Goal: Transaction & Acquisition: Book appointment/travel/reservation

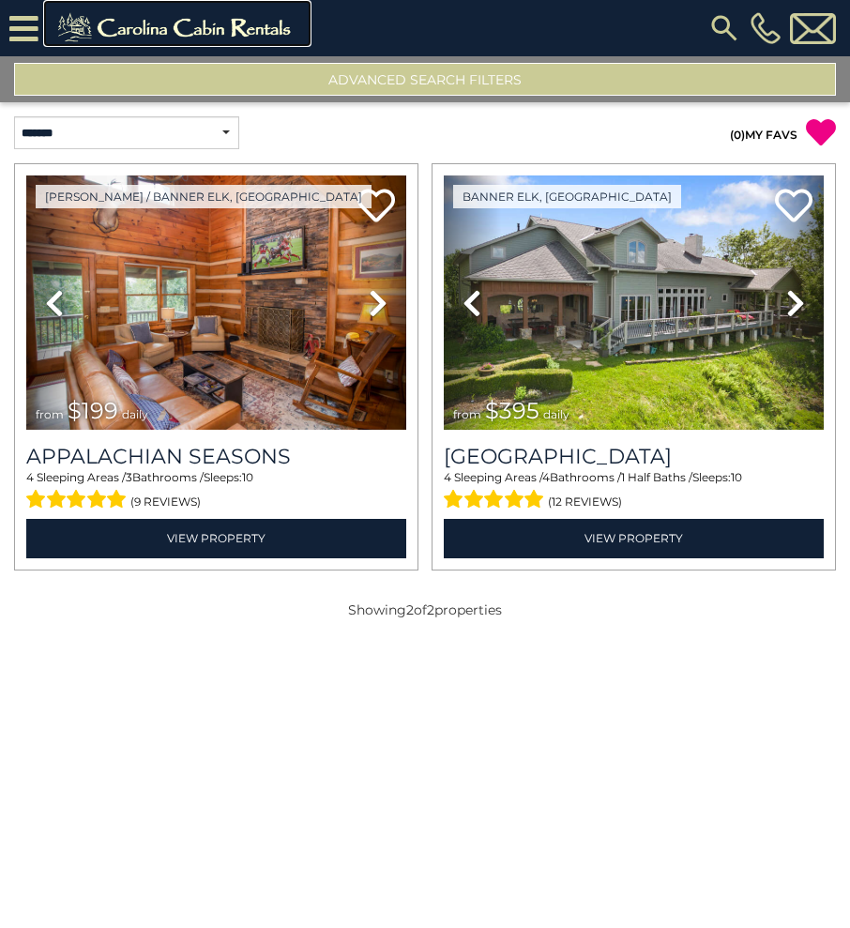
click at [258, 36] on img at bounding box center [177, 28] width 259 height 38
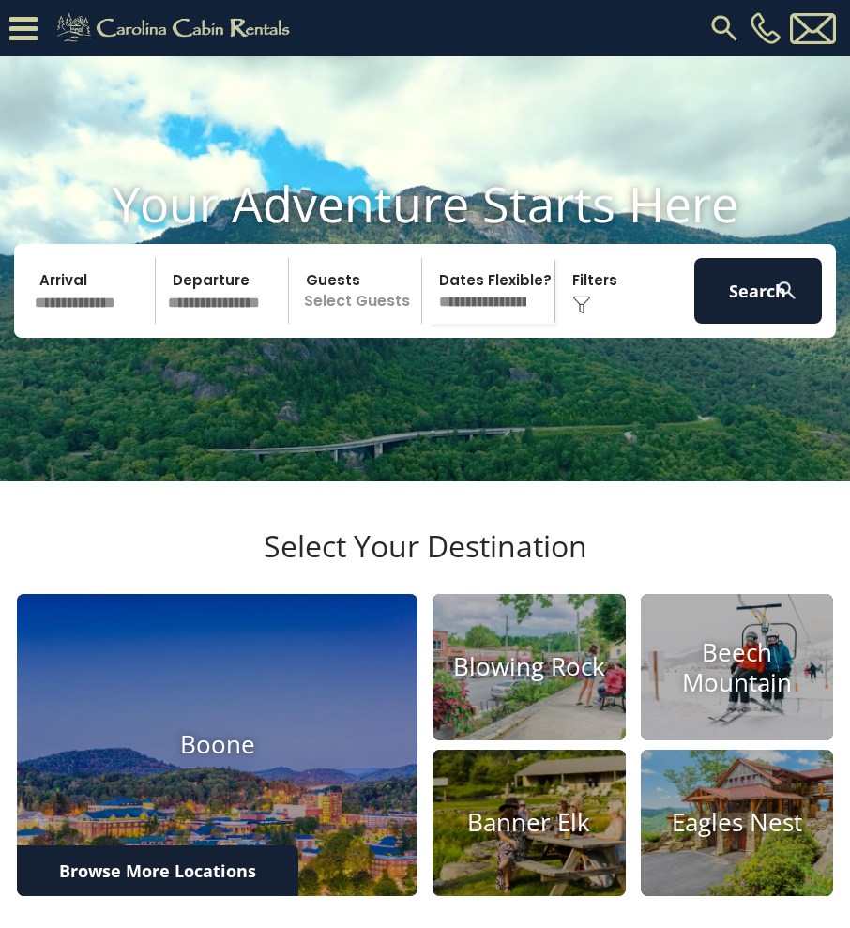
click at [722, 24] on img at bounding box center [724, 28] width 34 height 34
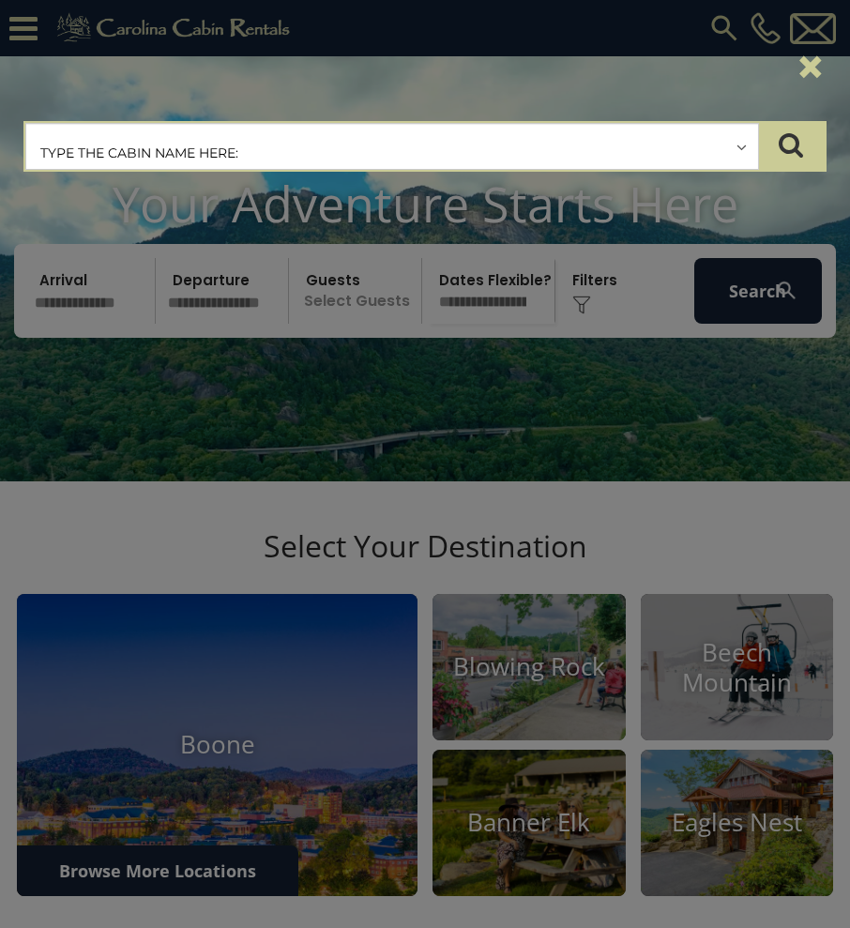
click at [601, 145] on input "text" at bounding box center [392, 147] width 732 height 47
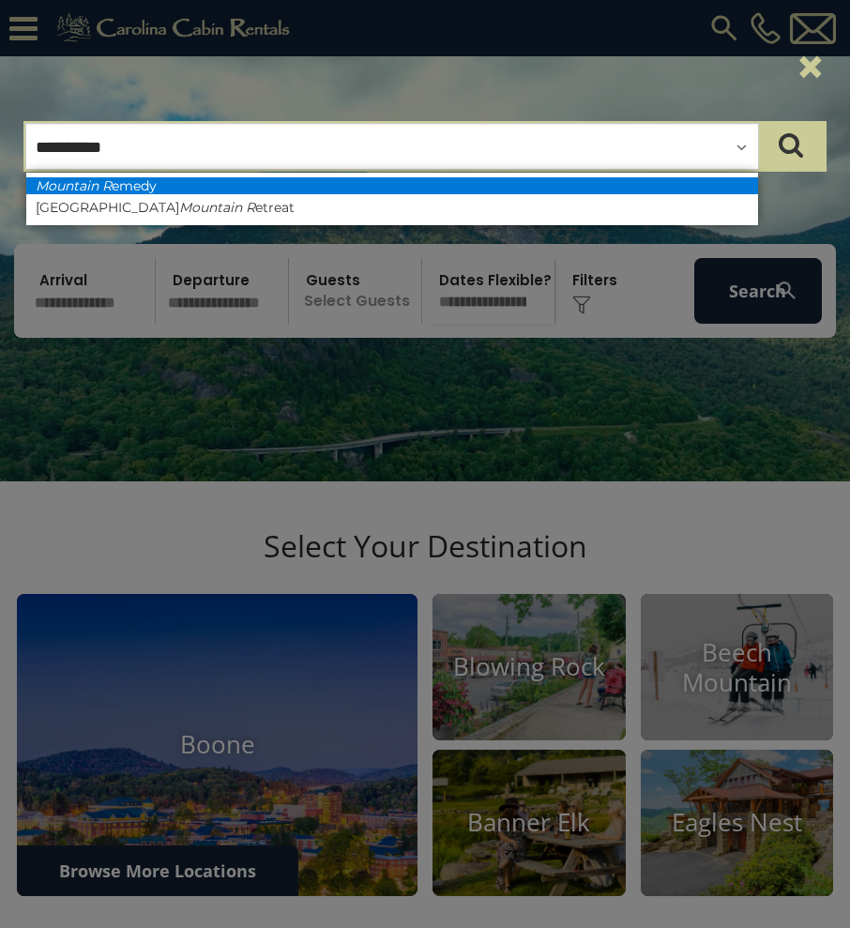
type input "**********"
click at [441, 184] on li "Mountain R emedy" at bounding box center [392, 185] width 732 height 17
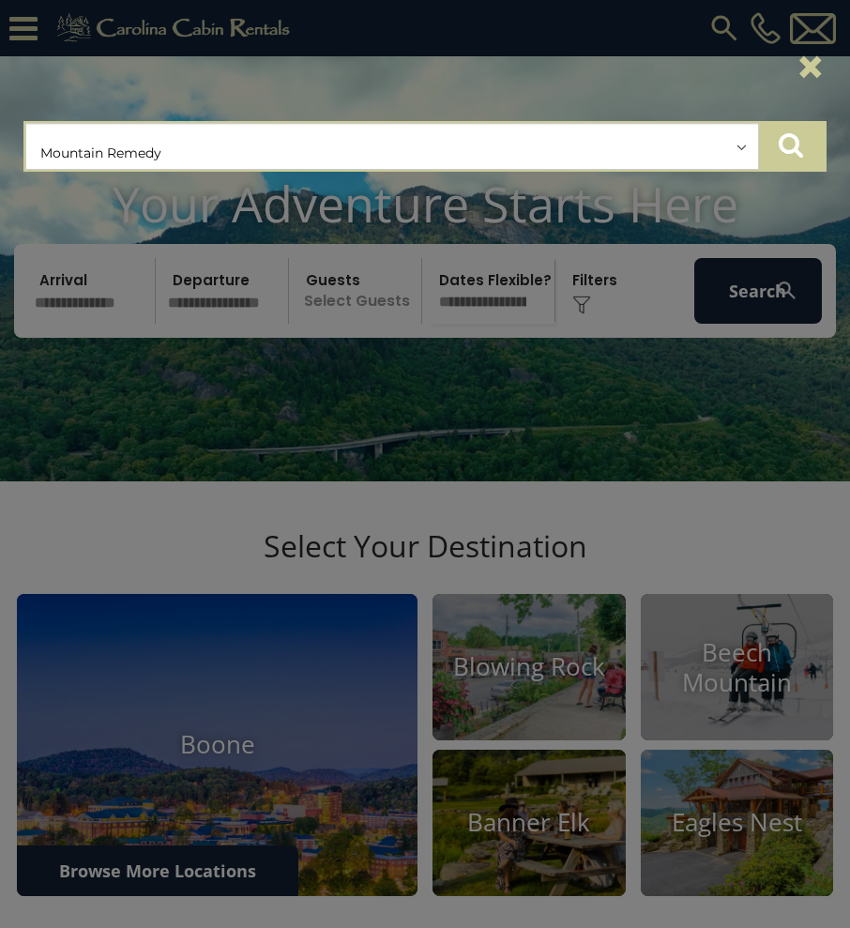
click at [794, 151] on icon "submit" at bounding box center [791, 144] width 24 height 26
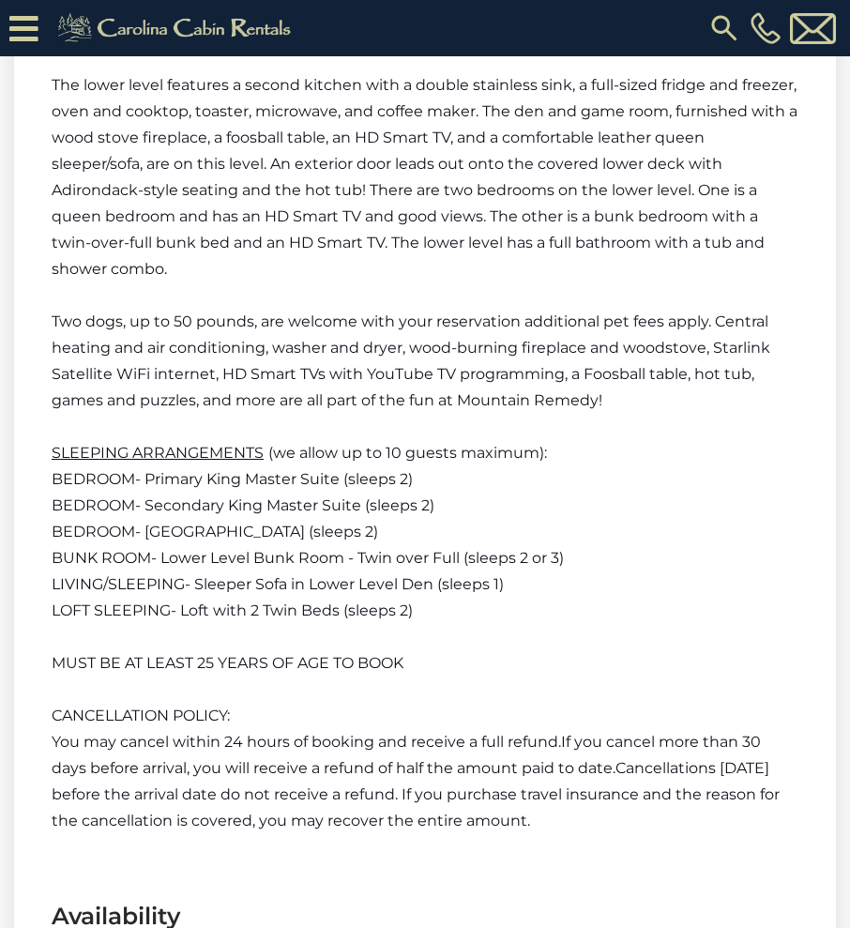
scroll to position [3756, 0]
